Goal: Information Seeking & Learning: Learn about a topic

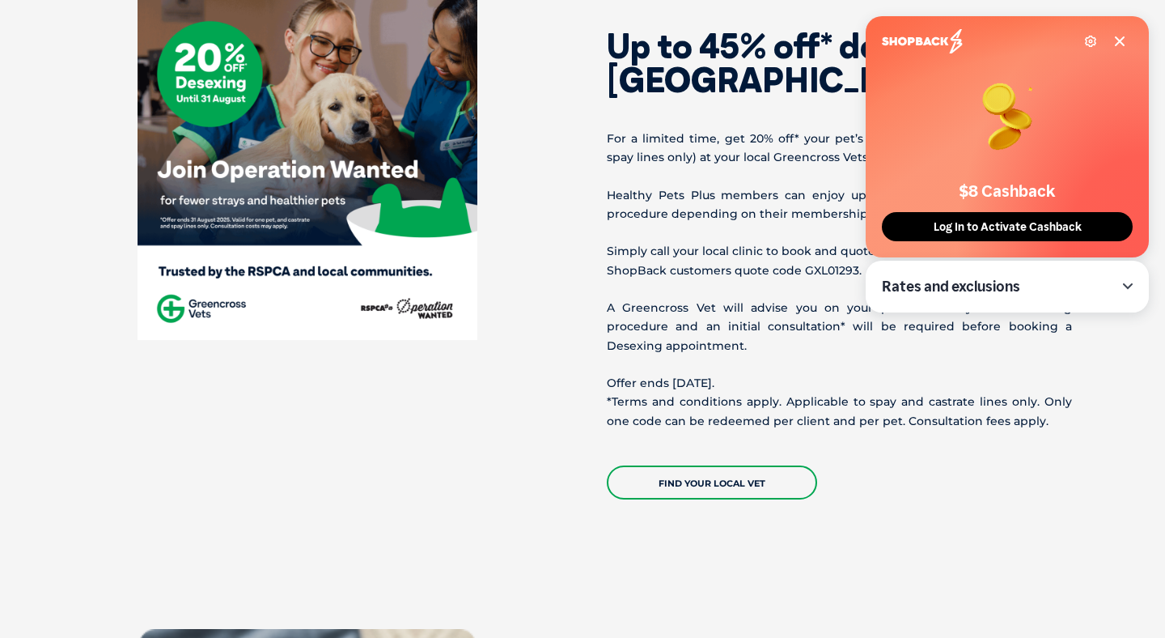
scroll to position [671, 0]
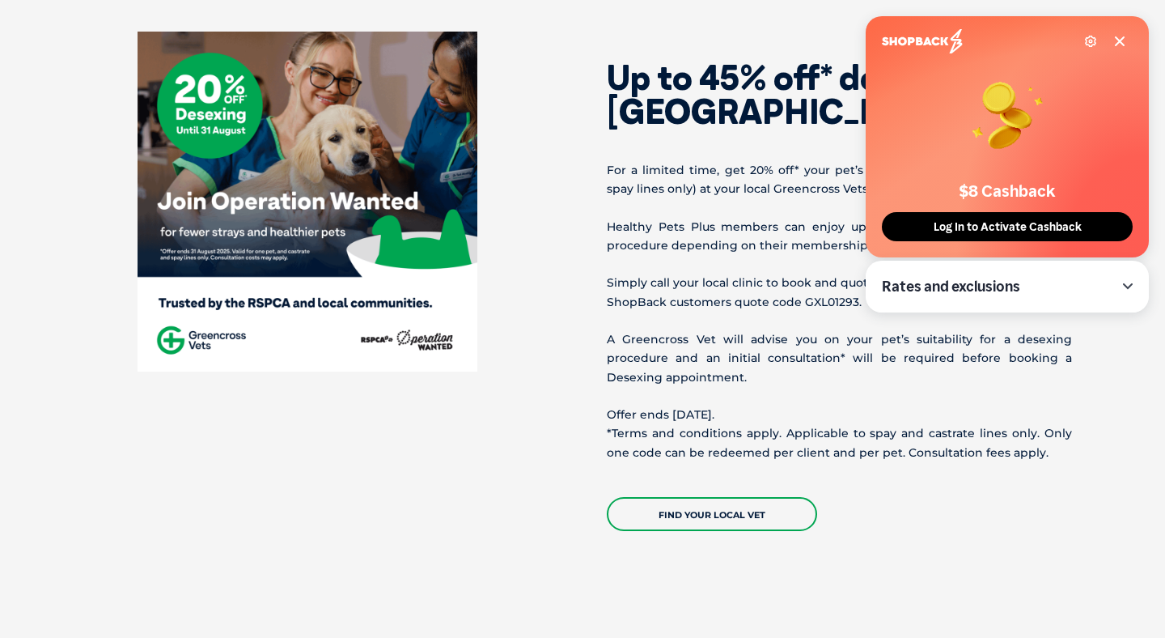
click at [1126, 41] on icon at bounding box center [1120, 41] width 13 height 13
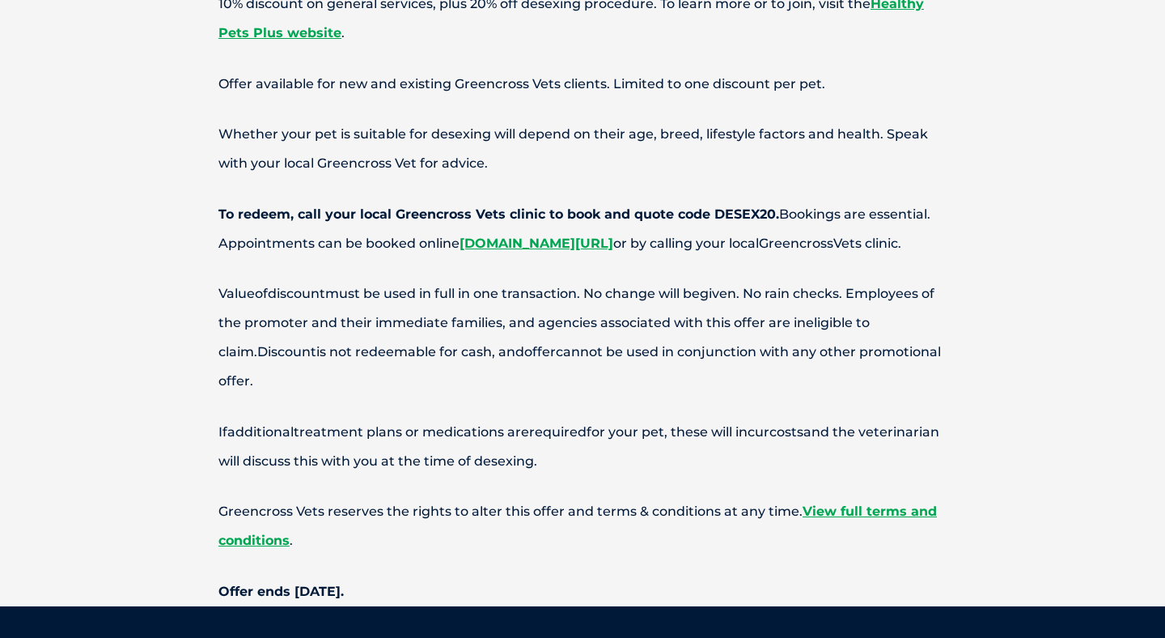
scroll to position [6284, 0]
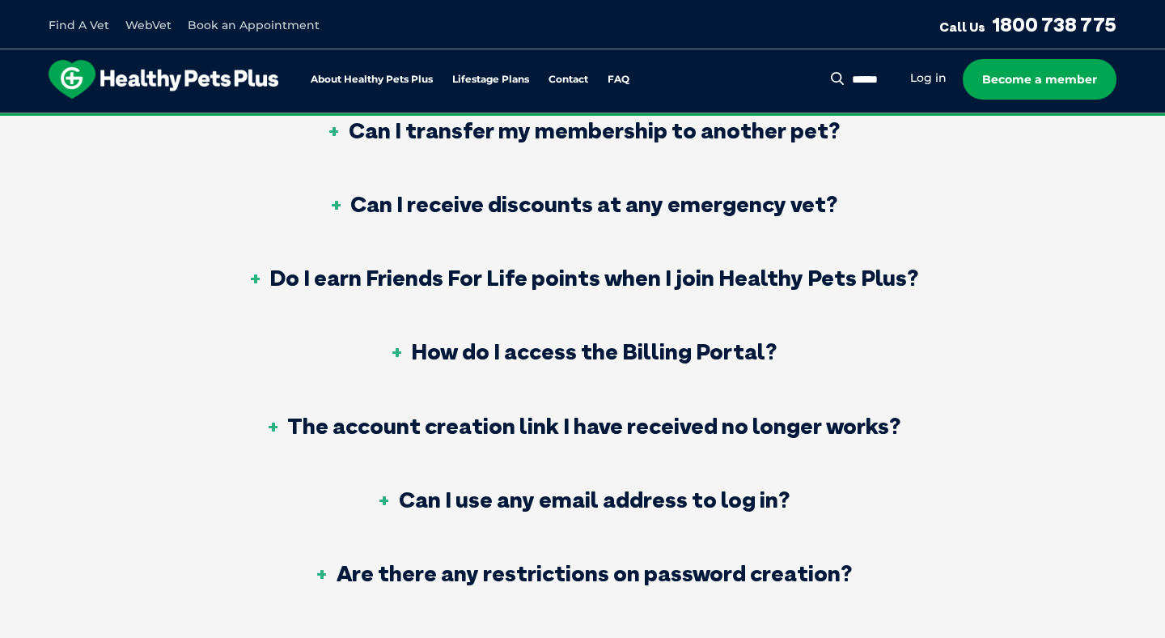
scroll to position [1608, 0]
